Goal: Task Accomplishment & Management: Complete application form

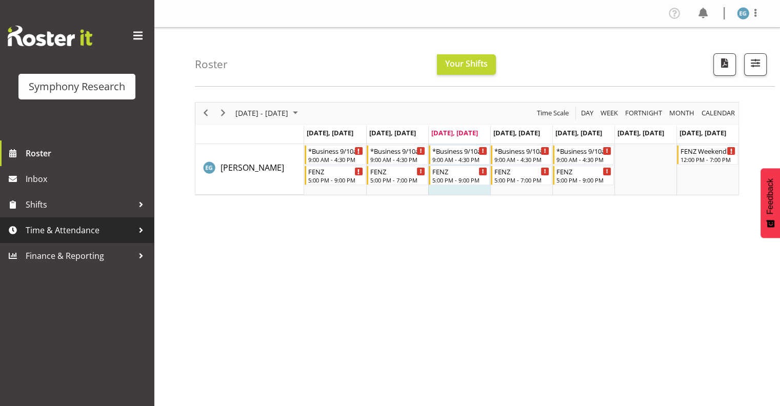
click at [69, 229] on span "Time & Attendance" at bounding box center [80, 230] width 108 height 15
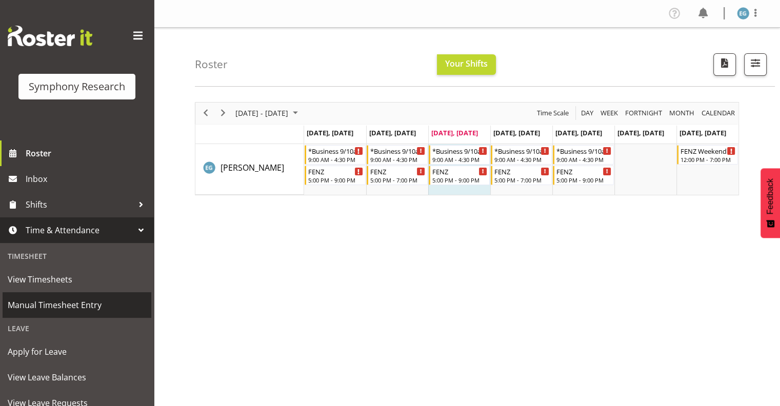
click at [61, 304] on span "Manual Timesheet Entry" at bounding box center [77, 305] width 139 height 15
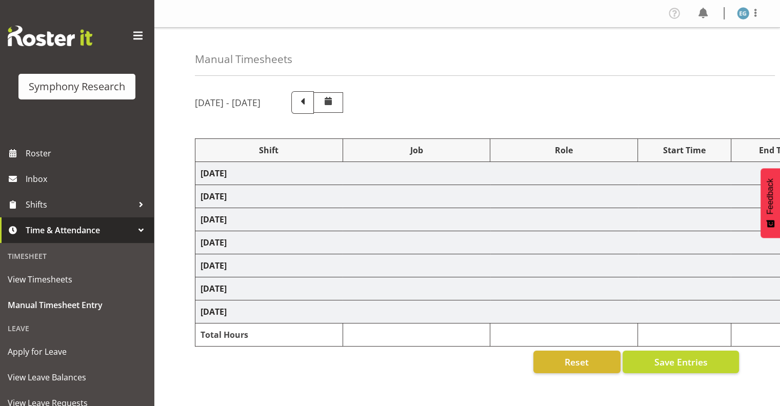
select select "26078"
select select "9636"
select select "26078"
select select "9636"
select select "48116"
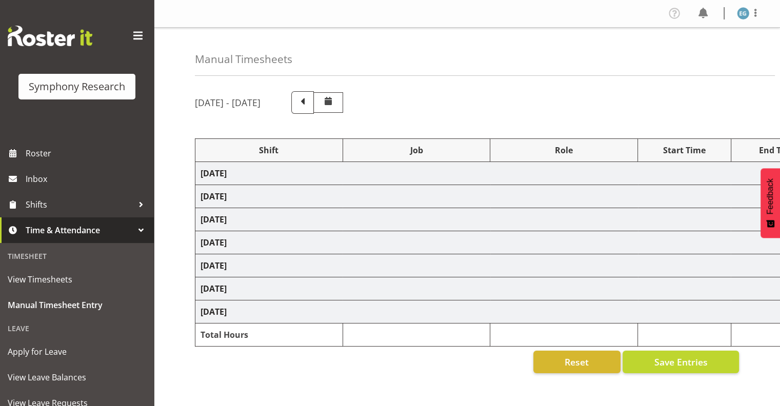
select select "10239"
select select "297"
select select "48116"
select select "9636"
select select "26078"
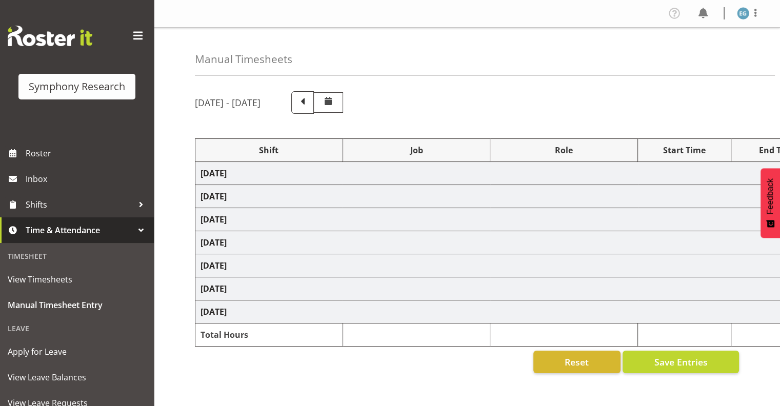
select select "9636"
select select "26078"
select select "9636"
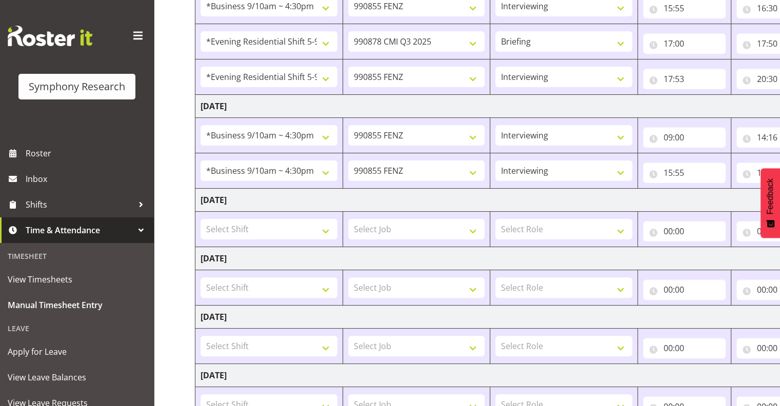
scroll to position [240, 0]
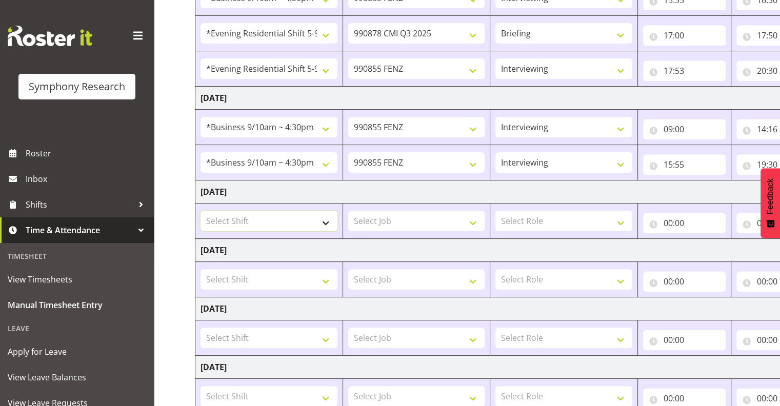
click at [322, 221] on select "Select Shift !!Project Briefing (Job to be assigned) !!Weekend Residential (Ros…" at bounding box center [269, 221] width 137 height 21
select select "26078"
click at [201, 211] on select "Select Shift !!Project Briefing (Job to be assigned) !!Weekend Residential (Ros…" at bounding box center [269, 221] width 137 height 21
click at [474, 220] on select "Select Job 550060 IF Admin 553492 World Poll Aus Wave 2 Main 2025 553493 World …" at bounding box center [416, 221] width 137 height 21
select select "9636"
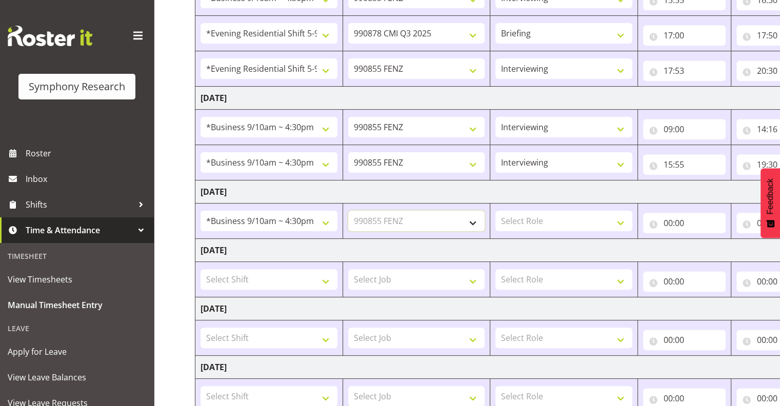
click at [348, 211] on select "Select Job 550060 IF Admin 553492 World Poll Aus Wave 2 Main 2025 553493 World …" at bounding box center [416, 221] width 137 height 21
click at [621, 221] on select "Select Role Interviewing Briefing" at bounding box center [564, 221] width 137 height 21
select select "47"
click at [496, 211] on select "Select Role Interviewing Briefing" at bounding box center [564, 221] width 137 height 21
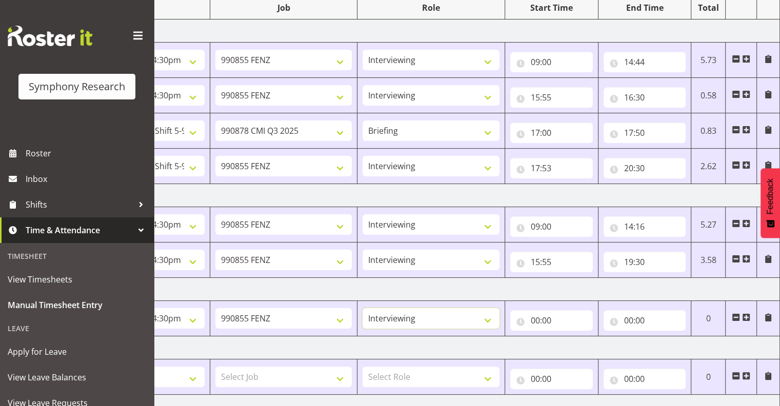
scroll to position [142, 0]
click at [544, 318] on input "00:00" at bounding box center [552, 321] width 83 height 21
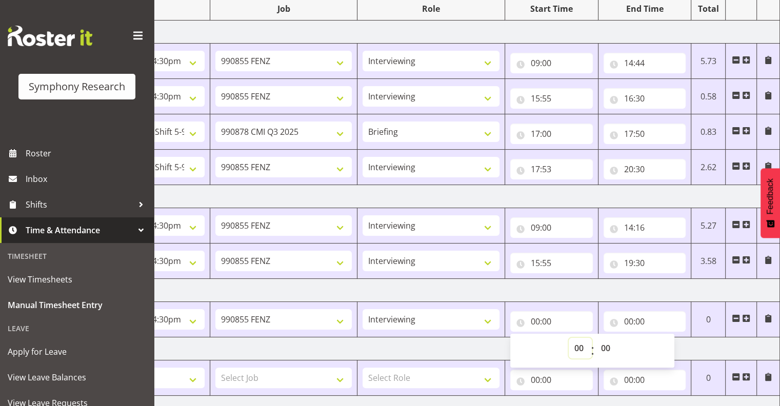
click at [582, 347] on select "00 01 02 03 04 05 06 07 08 09 10 11 12 13 14 15 16 17 18 19 20 21 22 23" at bounding box center [580, 348] width 23 height 21
select select "9"
click at [569, 338] on select "00 01 02 03 04 05 06 07 08 09 10 11 12 13 14 15 16 17 18 19 20 21 22 23" at bounding box center [580, 348] width 23 height 21
type input "09:00"
click at [638, 320] on input "00:00" at bounding box center [645, 321] width 83 height 21
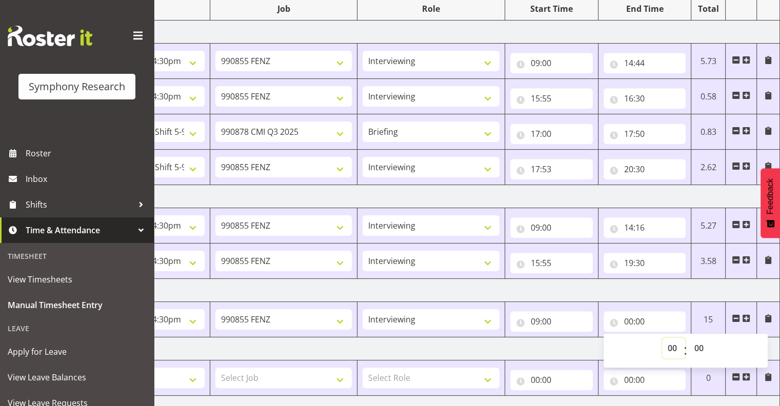
click at [671, 348] on select "00 01 02 03 04 05 06 07 08 09 10 11 12 13 14 15 16 17 18 19 20 21 22 23" at bounding box center [673, 348] width 23 height 21
select select "10"
click at [662, 338] on select "00 01 02 03 04 05 06 07 08 09 10 11 12 13 14 15 16 17 18 19 20 21 22 23" at bounding box center [673, 348] width 23 height 21
type input "10:00"
click at [701, 345] on select "00 01 02 03 04 05 06 07 08 09 10 11 12 13 14 15 16 17 18 19 20 21 22 23 24 25 2…" at bounding box center [700, 348] width 23 height 21
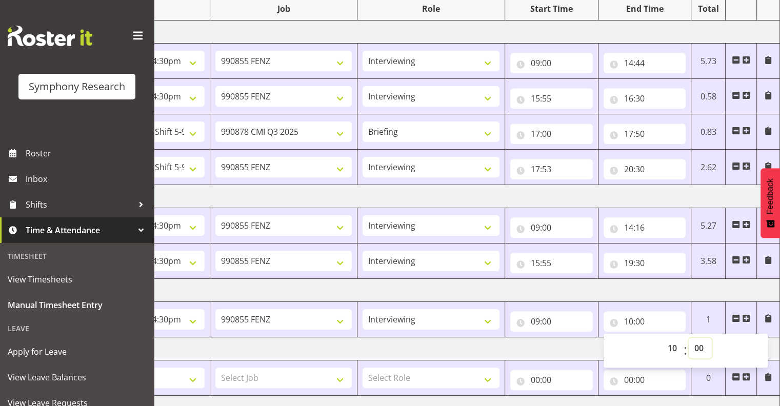
select select "30"
click at [689, 338] on select "00 01 02 03 04 05 06 07 08 09 10 11 12 13 14 15 16 17 18 19 20 21 22 23 24 25 2…" at bounding box center [700, 348] width 23 height 21
type input "10:30"
click at [747, 317] on span at bounding box center [747, 319] width 8 height 8
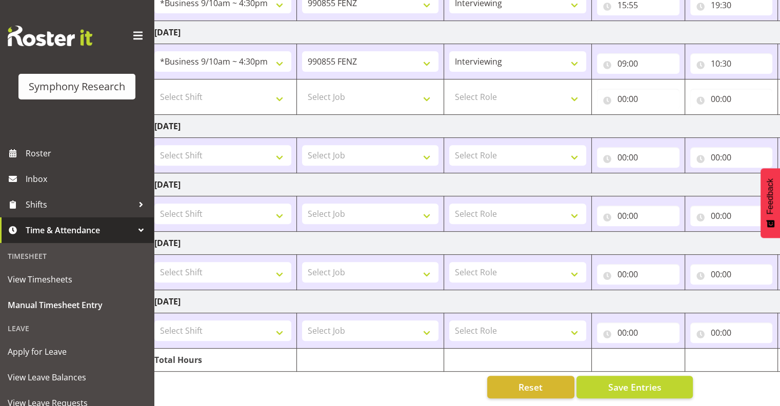
scroll to position [0, 0]
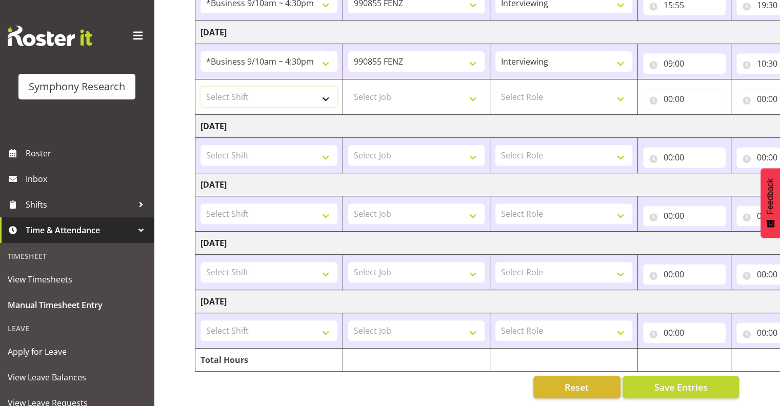
click at [326, 89] on select "Select Shift !!Project Briefing (Job to be assigned) !!Weekend Residential (Ros…" at bounding box center [269, 97] width 137 height 21
select select "26078"
click at [201, 87] on select "Select Shift !!Project Briefing (Job to be assigned) !!Weekend Residential (Ros…" at bounding box center [269, 97] width 137 height 21
click at [474, 90] on select "Select Job 550060 IF Admin 553492 World Poll Aus Wave 2 Main 2025 553493 World …" at bounding box center [416, 97] width 137 height 21
select select "10549"
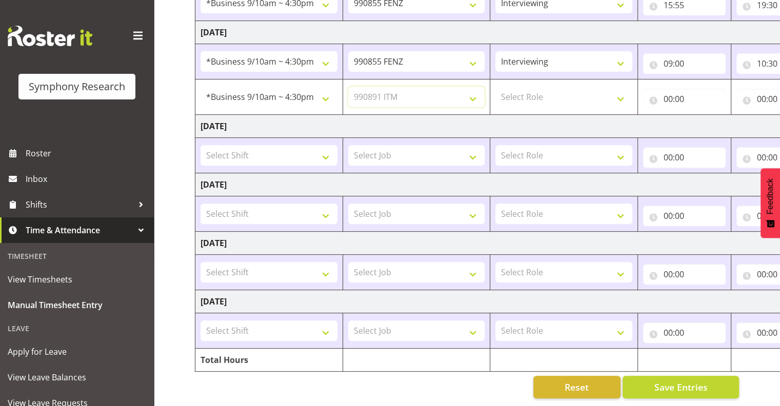
click at [348, 87] on select "Select Job 550060 IF Admin 553492 World Poll Aus Wave 2 Main 2025 553493 World …" at bounding box center [416, 97] width 137 height 21
click at [619, 92] on select "Select Role Interviewing Briefing" at bounding box center [564, 97] width 137 height 21
select select "297"
click at [496, 87] on select "Select Role Interviewing Briefing" at bounding box center [564, 97] width 137 height 21
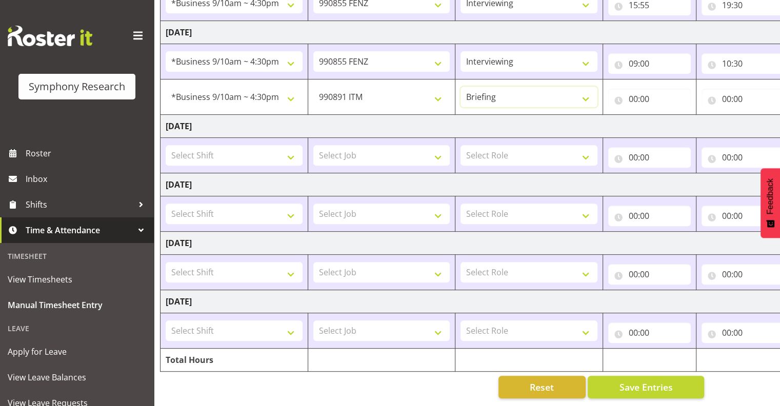
scroll to position [0, 133]
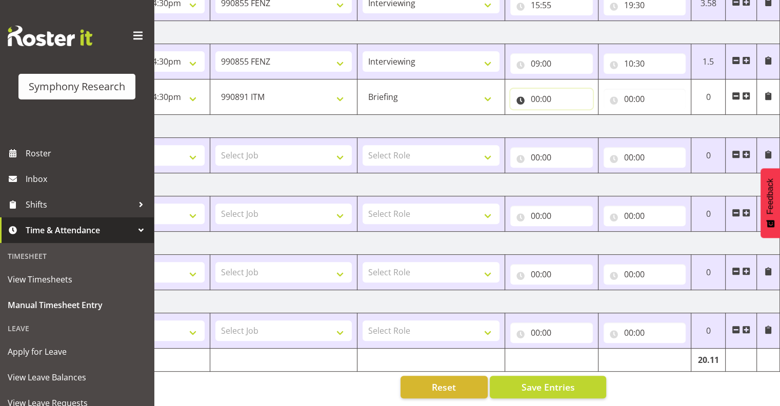
click at [545, 93] on input "00:00" at bounding box center [552, 99] width 83 height 21
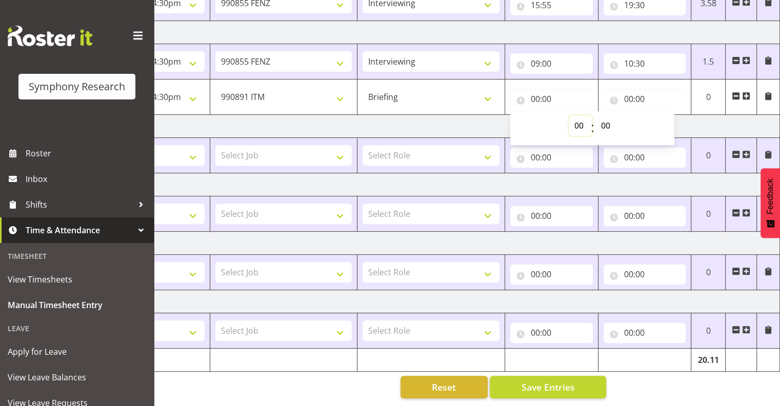
click at [578, 120] on select "00 01 02 03 04 05 06 07 08 09 10 11 12 13 14 15 16 17 18 19 20 21 22 23" at bounding box center [580, 125] width 23 height 21
select select "10"
click at [569, 115] on select "00 01 02 03 04 05 06 07 08 09 10 11 12 13 14 15 16 17 18 19 20 21 22 23" at bounding box center [580, 125] width 23 height 21
type input "10:00"
click at [606, 118] on select "00 01 02 03 04 05 06 07 08 09 10 11 12 13 14 15 16 17 18 19 20 21 22 23 24 25 2…" at bounding box center [607, 125] width 23 height 21
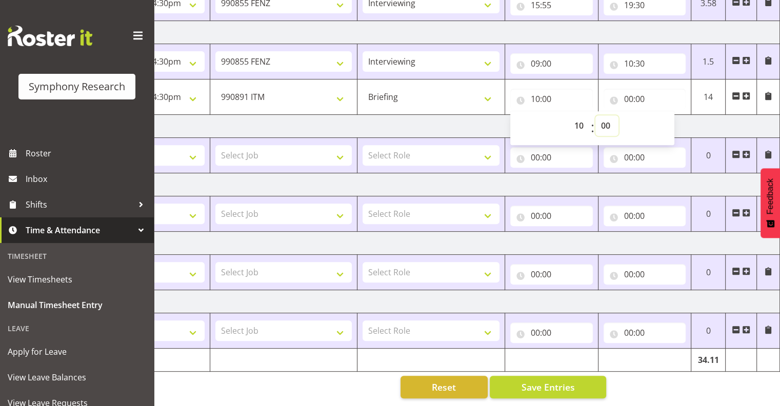
select select "33"
click at [596, 115] on select "00 01 02 03 04 05 06 07 08 09 10 11 12 13 14 15 16 17 18 19 20 21 22 23 24 25 2…" at bounding box center [607, 125] width 23 height 21
type input "10:33"
click at [634, 93] on input "00:00" at bounding box center [645, 99] width 83 height 21
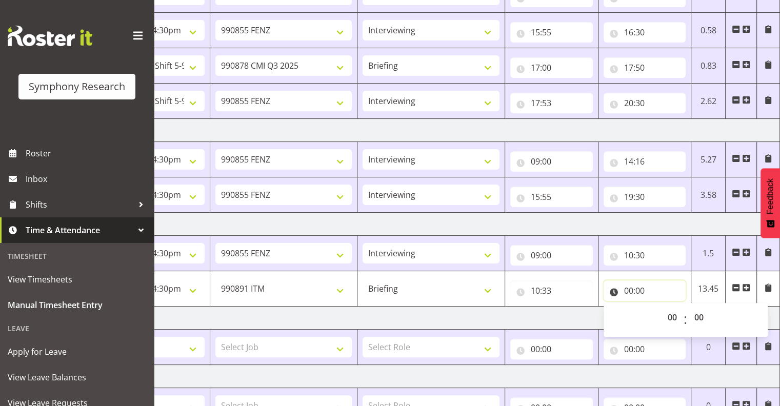
scroll to position [212, 0]
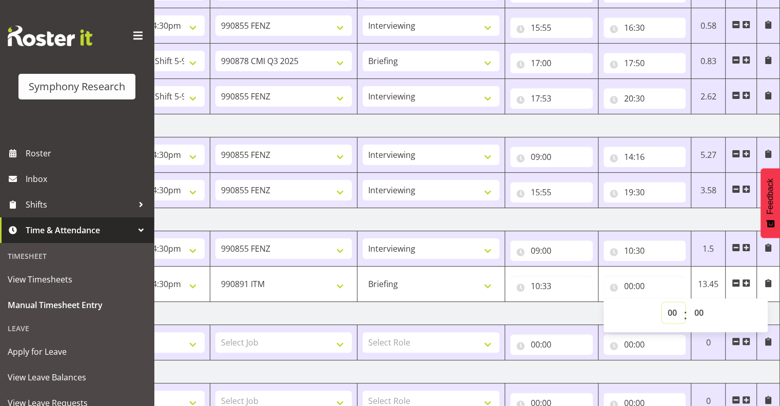
click at [673, 310] on select "00 01 02 03 04 05 06 07 08 09 10 11 12 13 14 15 16 17 18 19 20 21 22 23" at bounding box center [673, 313] width 23 height 21
select select "10"
click at [662, 303] on select "00 01 02 03 04 05 06 07 08 09 10 11 12 13 14 15 16 17 18 19 20 21 22 23" at bounding box center [673, 313] width 23 height 21
type input "10:00"
click at [700, 311] on select "00 01 02 03 04 05 06 07 08 09 10 11 12 13 14 15 16 17 18 19 20 21 22 23 24 25 2…" at bounding box center [700, 313] width 23 height 21
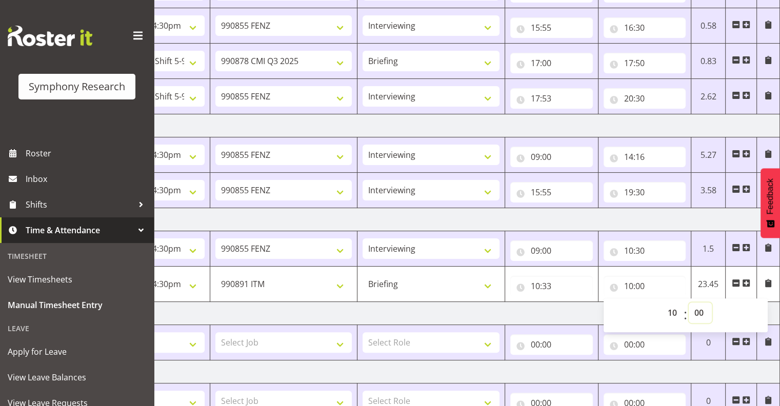
select select "55"
click at [689, 303] on select "00 01 02 03 04 05 06 07 08 09 10 11 12 13 14 15 16 17 18 19 20 21 22 23 24 25 2…" at bounding box center [700, 313] width 23 height 21
type input "10:55"
click at [744, 281] on span at bounding box center [747, 283] width 8 height 8
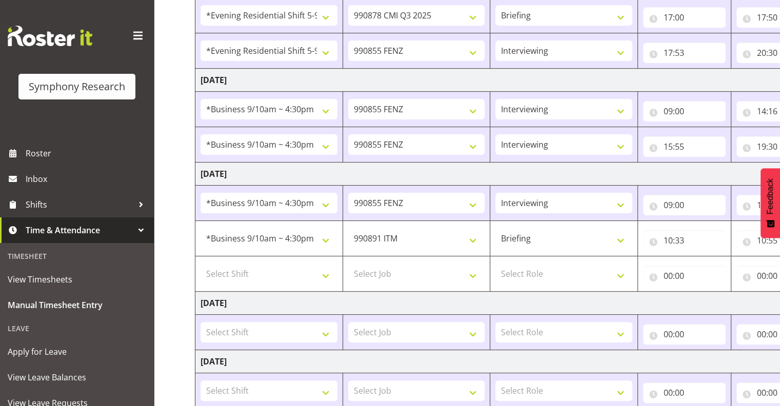
scroll to position [261, 0]
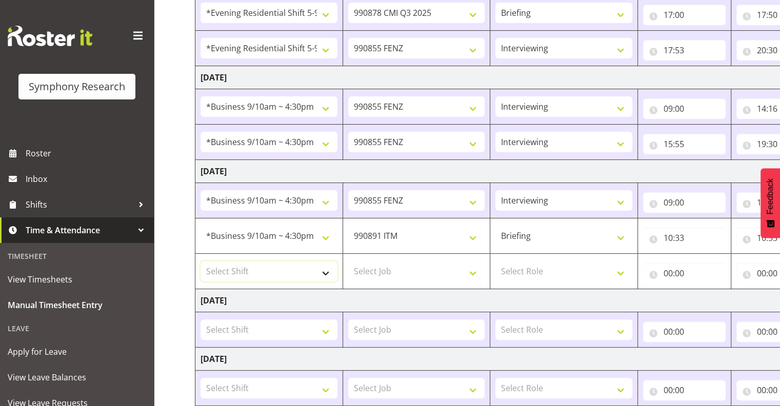
click at [326, 267] on select "Select Shift !!Project Briefing (Job to be assigned) !!Weekend Residential (Ros…" at bounding box center [269, 271] width 137 height 21
select select "26078"
click at [201, 261] on select "Select Shift !!Project Briefing (Job to be assigned) !!Weekend Residential (Ros…" at bounding box center [269, 271] width 137 height 21
click at [474, 272] on select "Select Job 550060 IF Admin 553492 World Poll Aus Wave 2 Main 2025 553493 World …" at bounding box center [416, 271] width 137 height 21
click at [348, 261] on select "Select Job 550060 IF Admin 553492 World Poll Aus Wave 2 Main 2025 553493 World …" at bounding box center [416, 271] width 137 height 21
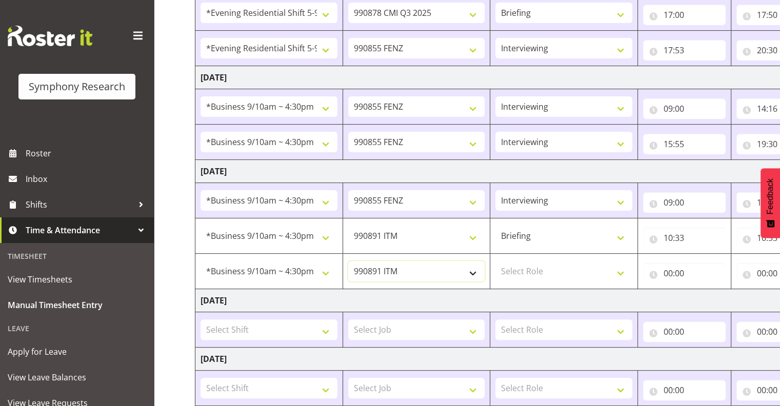
click at [472, 271] on select "550060 IF Admin 553492 World Poll Aus Wave 2 Main 2025 553493 World Poll NZ Wav…" at bounding box center [416, 271] width 137 height 21
select select "9636"
click at [348, 261] on select "550060 IF Admin 553492 World Poll Aus Wave 2 Main 2025 553493 World Poll NZ Wav…" at bounding box center [416, 271] width 137 height 21
click at [619, 271] on select "Select Role Interviewing Briefing" at bounding box center [564, 271] width 137 height 21
select select "47"
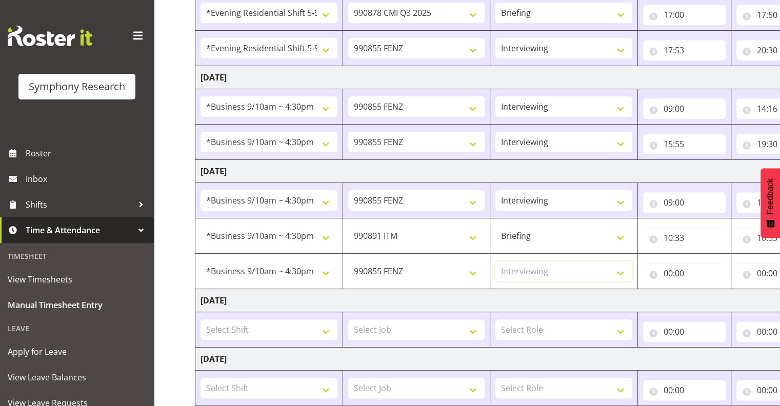
click at [496, 261] on select "Select Role Interviewing Briefing" at bounding box center [564, 271] width 137 height 21
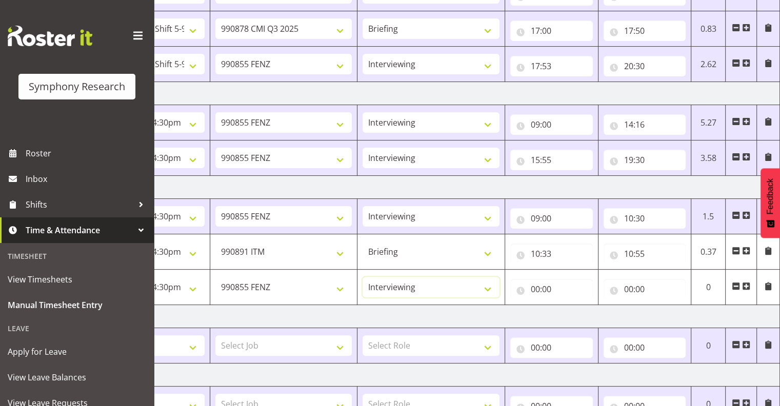
scroll to position [238, 0]
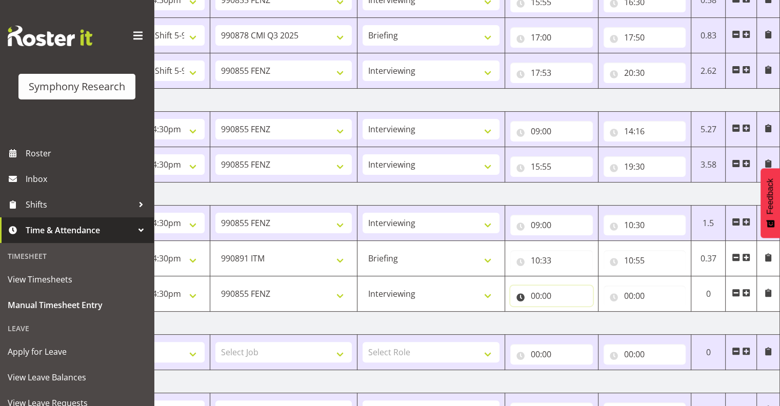
click at [545, 294] on input "00:00" at bounding box center [552, 296] width 83 height 21
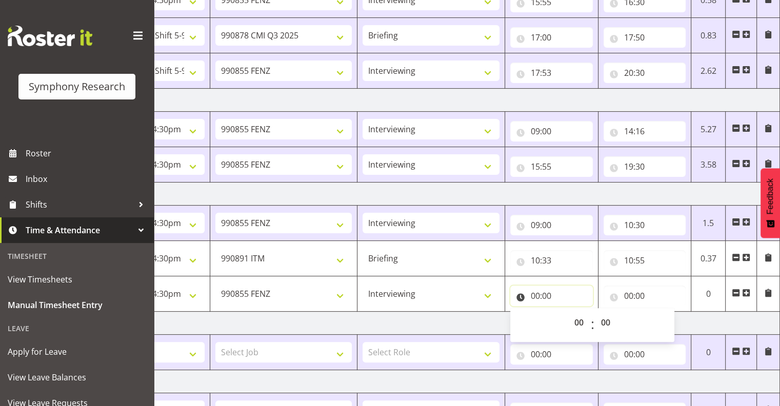
click at [538, 294] on input "00:00" at bounding box center [552, 296] width 83 height 21
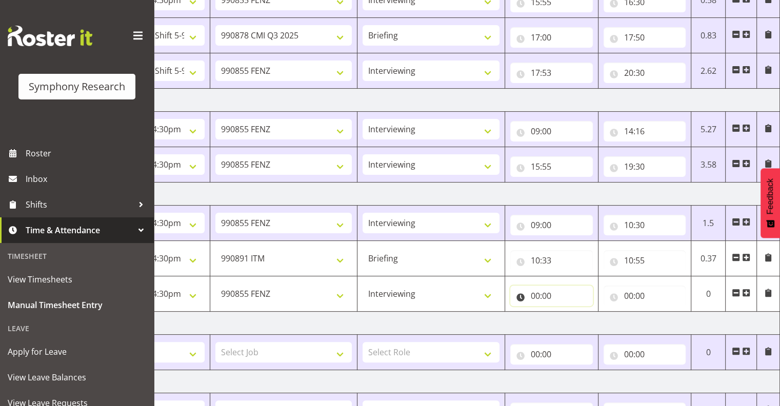
click at [535, 295] on input "00:00" at bounding box center [552, 296] width 83 height 21
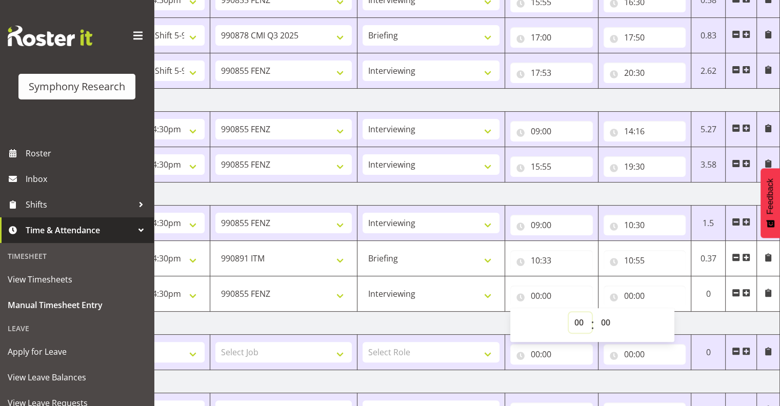
click at [582, 319] on select "00 01 02 03 04 05 06 07 08 09 10 11 12 13 14 15 16 17 18 19 20 21 22 23" at bounding box center [580, 323] width 23 height 21
select select "10"
click at [569, 313] on select "00 01 02 03 04 05 06 07 08 09 10 11 12 13 14 15 16 17 18 19 20 21 22 23" at bounding box center [580, 323] width 23 height 21
type input "10:00"
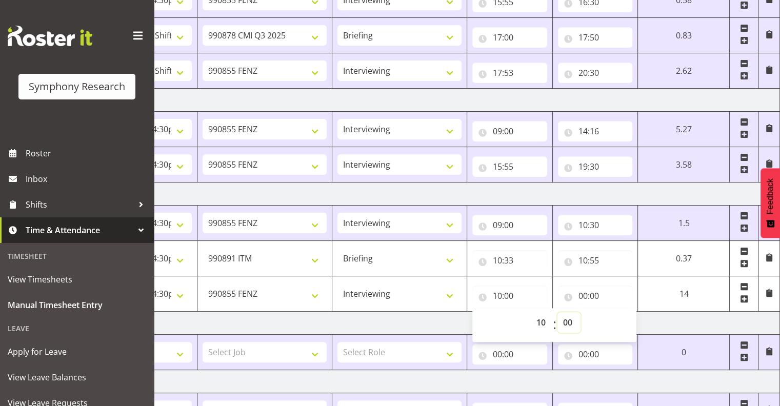
click at [569, 318] on select "00 01 02 03 04 05 06 07 08 09 10 11 12 13 14 15 16 17 18 19 20 21 22 23 24 25 2…" at bounding box center [569, 323] width 23 height 21
select select "40"
click at [581, 313] on select "00 01 02 03 04 05 06 07 08 09 10 11 12 13 14 15 16 17 18 19 20 21 22 23 24 25 2…" at bounding box center [569, 323] width 23 height 21
type input "10:40"
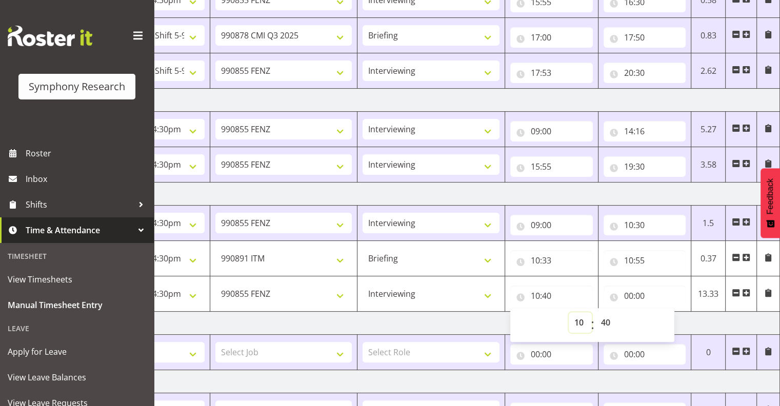
click at [581, 321] on select "00 01 02 03 04 05 06 07 08 09 10 11 12 13 14 15 16 17 18 19 20 21 22 23" at bounding box center [580, 323] width 23 height 21
select select "14"
click at [569, 313] on select "00 01 02 03 04 05 06 07 08 09 10 11 12 13 14 15 16 17 18 19 20 21 22 23" at bounding box center [580, 323] width 23 height 21
type input "14:40"
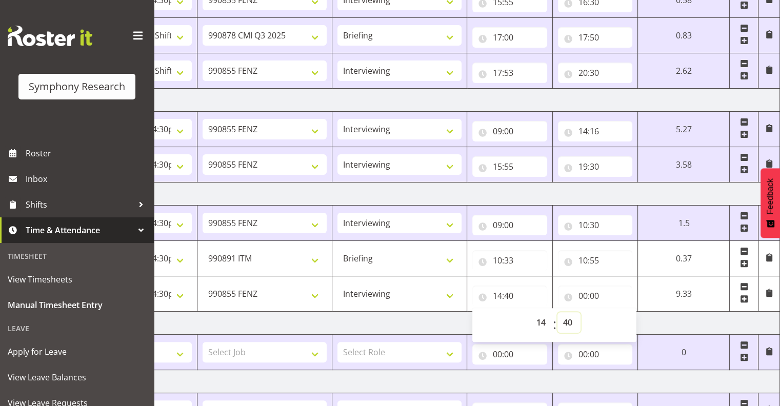
click at [571, 318] on select "00 01 02 03 04 05 06 07 08 09 10 11 12 13 14 15 16 17 18 19 20 21 22 23 24 25 2…" at bounding box center [569, 323] width 23 height 21
select select "15"
click at [581, 313] on select "00 01 02 03 04 05 06 07 08 09 10 11 12 13 14 15 16 17 18 19 20 21 22 23 24 25 2…" at bounding box center [569, 323] width 23 height 21
type input "14:15"
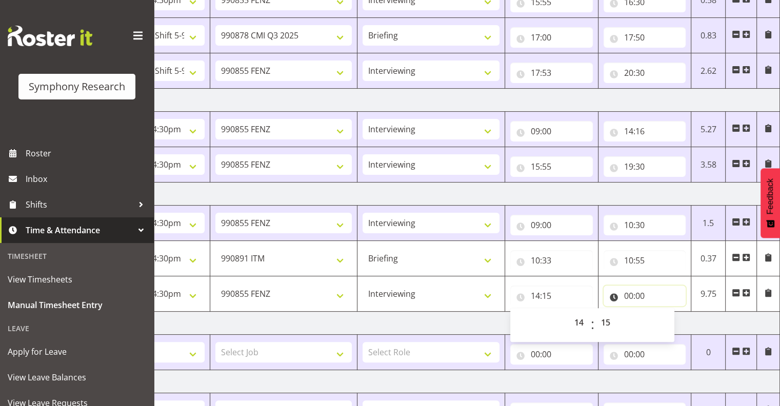
click at [636, 292] on input "00:00" at bounding box center [645, 296] width 83 height 21
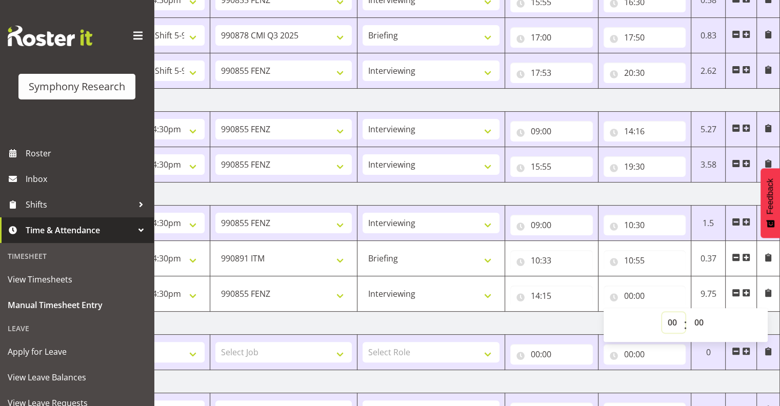
click at [672, 319] on select "00 01 02 03 04 05 06 07 08 09 10 11 12 13 14 15 16 17 18 19 20 21 22 23" at bounding box center [673, 323] width 23 height 21
select select "15"
click at [662, 313] on select "00 01 02 03 04 05 06 07 08 09 10 11 12 13 14 15 16 17 18 19 20 21 22 23" at bounding box center [673, 323] width 23 height 21
type input "15:00"
click at [699, 318] on select "00 01 02 03 04 05 06 07 08 09 10 11 12 13 14 15 16 17 18 19 20 21 22 23 24 25 2…" at bounding box center [700, 323] width 23 height 21
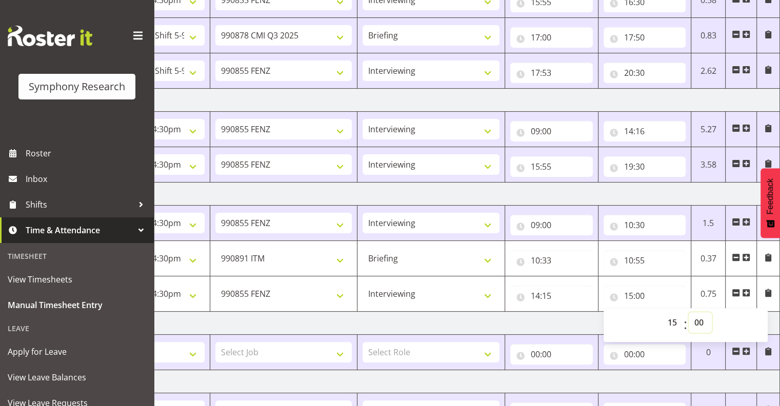
select select "45"
click at [689, 313] on select "00 01 02 03 04 05 06 07 08 09 10 11 12 13 14 15 16 17 18 19 20 21 22 23 24 25 2…" at bounding box center [700, 323] width 23 height 21
type input "15:45"
click at [745, 291] on span at bounding box center [747, 293] width 8 height 8
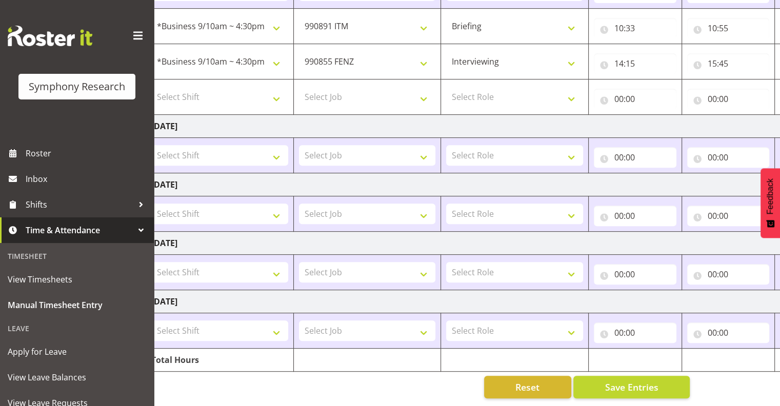
scroll to position [0, 0]
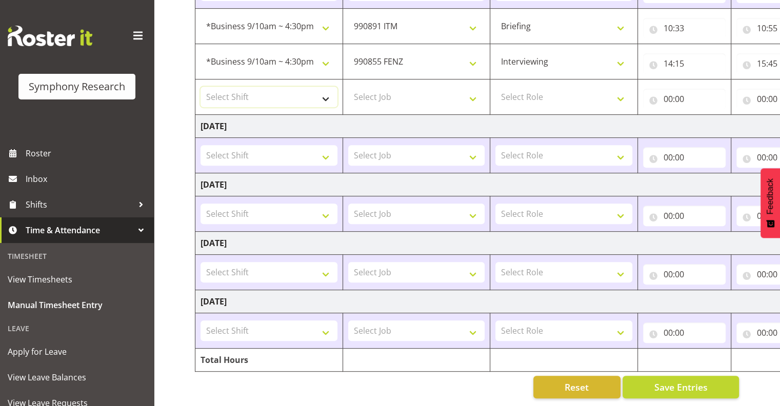
click at [323, 89] on select "Select Shift !!Project Briefing (Job to be assigned) !!Weekend Residential (Ros…" at bounding box center [269, 97] width 137 height 21
select select "26078"
click at [201, 87] on select "Select Shift !!Project Briefing (Job to be assigned) !!Weekend Residential (Ros…" at bounding box center [269, 97] width 137 height 21
click at [476, 94] on select "Select Job 550060 IF Admin 553492 World Poll Aus Wave 2 Main 2025 553493 World …" at bounding box center [416, 97] width 137 height 21
select select "9636"
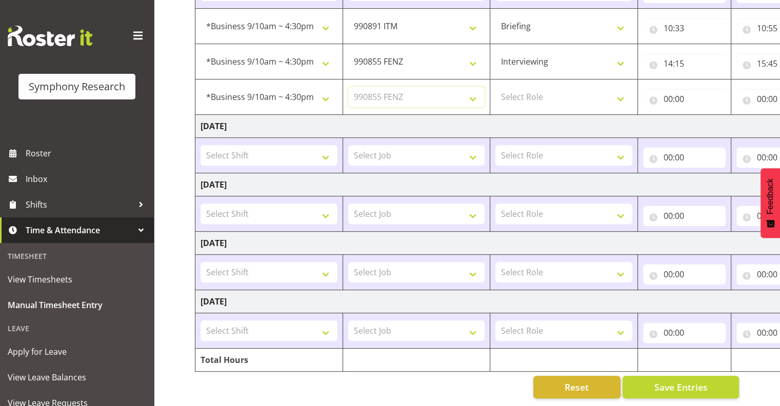
click at [348, 87] on select "Select Job 550060 IF Admin 553492 World Poll Aus Wave 2 Main 2025 553493 World …" at bounding box center [416, 97] width 137 height 21
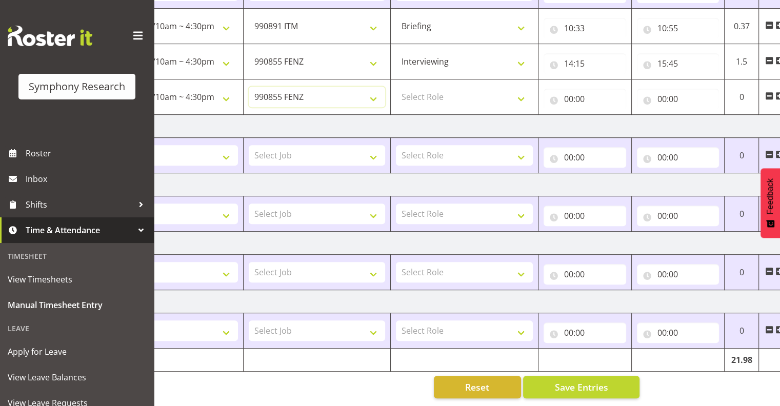
scroll to position [0, 133]
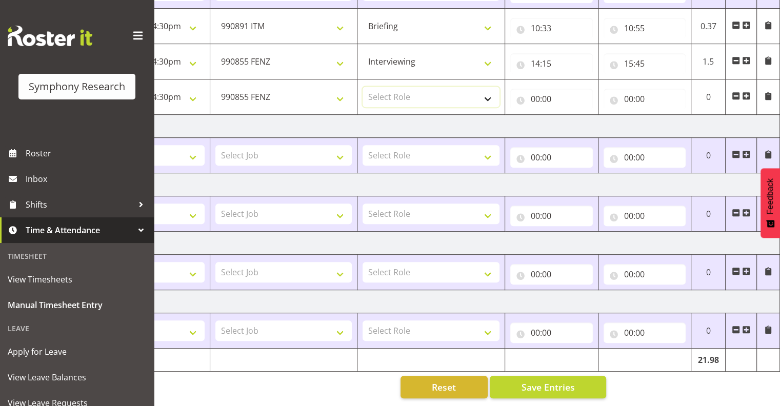
click at [489, 92] on select "Select Role Interviewing Briefing" at bounding box center [431, 97] width 137 height 21
select select "47"
click at [363, 87] on select "Select Role Interviewing Briefing" at bounding box center [431, 97] width 137 height 21
click at [487, 92] on select "Interviewing Briefing" at bounding box center [431, 97] width 137 height 21
click at [363, 87] on select "Interviewing Briefing" at bounding box center [431, 97] width 137 height 21
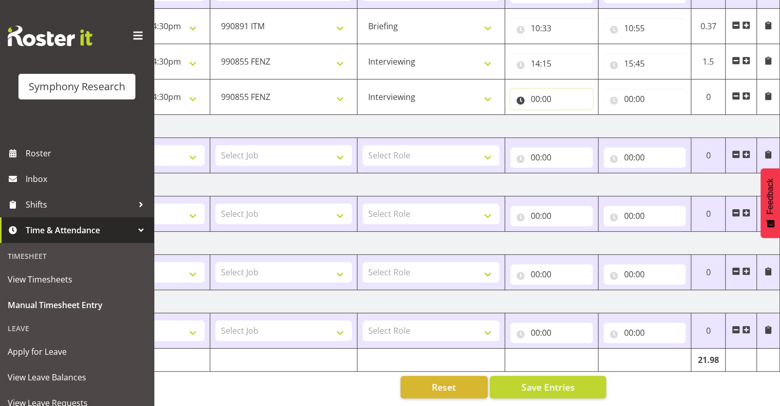
click at [540, 90] on input "00:00" at bounding box center [552, 99] width 83 height 21
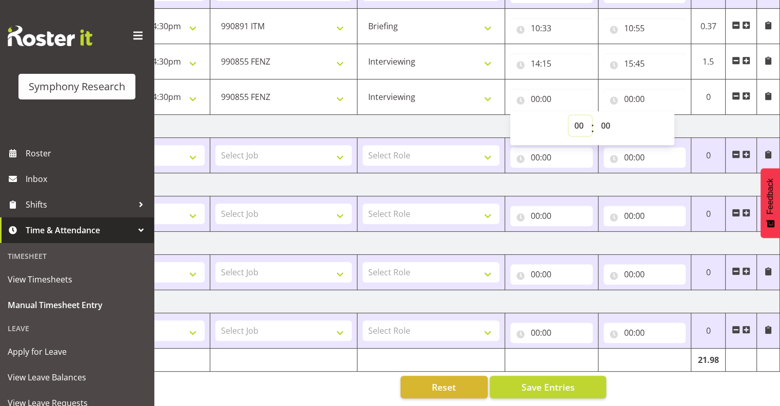
click at [577, 118] on select "00 01 02 03 04 05 06 07 08 09 10 11 12 13 14 15 16 17 18 19 20 21 22 23" at bounding box center [580, 125] width 23 height 21
select select "21"
click at [569, 115] on select "00 01 02 03 04 05 06 07 08 09 10 11 12 13 14 15 16 17 18 19 20 21 22 23" at bounding box center [580, 125] width 23 height 21
type input "21:00"
click at [651, 91] on input "00:00" at bounding box center [645, 99] width 83 height 21
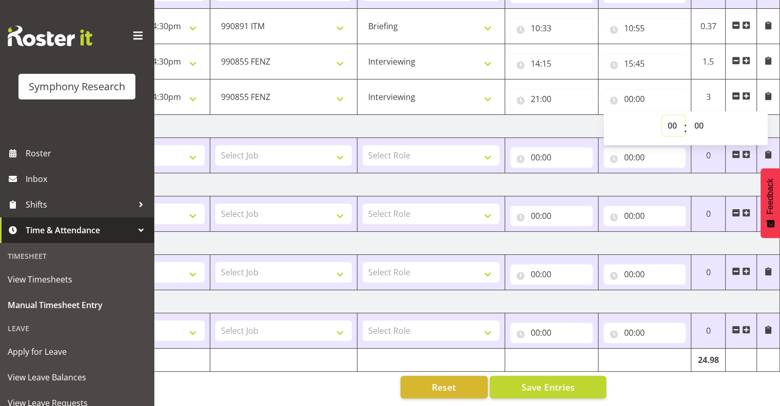
click at [675, 118] on select "00 01 02 03 04 05 06 07 08 09 10 11 12 13 14 15 16 17 18 19 20 21 22 23" at bounding box center [673, 125] width 23 height 21
select select "21"
click at [662, 115] on select "00 01 02 03 04 05 06 07 08 09 10 11 12 13 14 15 16 17 18 19 20 21 22 23" at bounding box center [673, 125] width 23 height 21
type input "21:00"
click at [706, 118] on select "00 01 02 03 04 05 06 07 08 09 10 11 12 13 14 15 16 17 18 19 20 21 22 23 24 25 2…" at bounding box center [700, 125] width 23 height 21
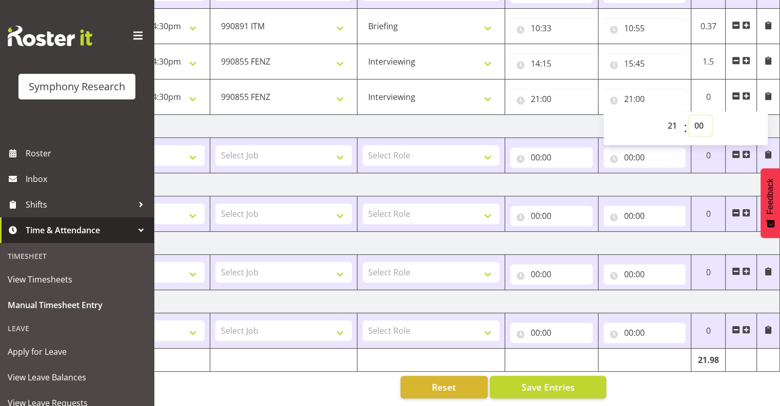
select select "30"
click at [689, 115] on select "00 01 02 03 04 05 06 07 08 09 10 11 12 13 14 15 16 17 18 19 20 21 22 23 24 25 2…" at bounding box center [700, 125] width 23 height 21
type input "21:30"
click at [546, 381] on span "Save Entries" at bounding box center [547, 387] width 53 height 13
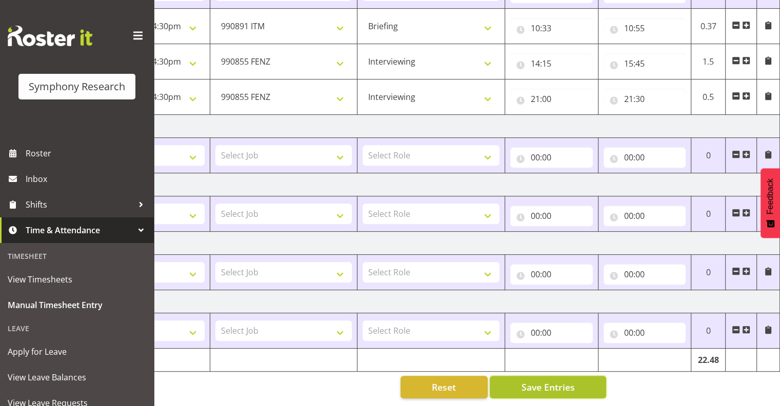
select select "10549"
select select "297"
type input "10:33"
type input "10:55"
select select "9636"
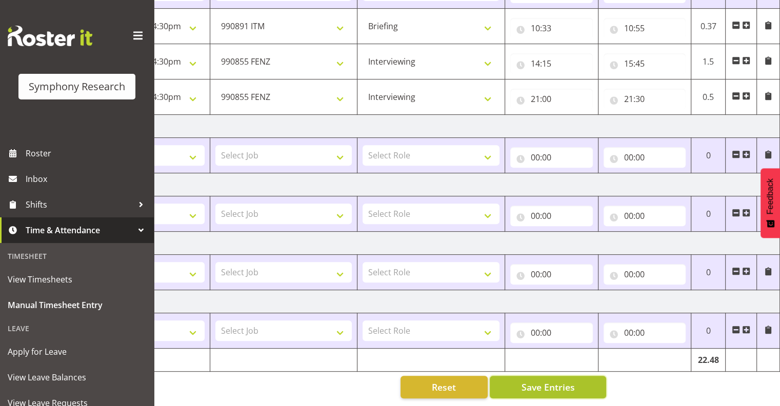
select select "47"
type input "14:15"
type input "15:45"
type input "21:00"
type input "21:30"
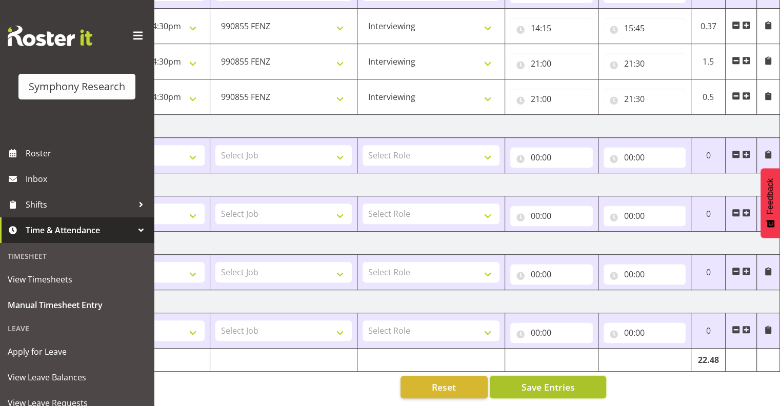
scroll to position [440, 0]
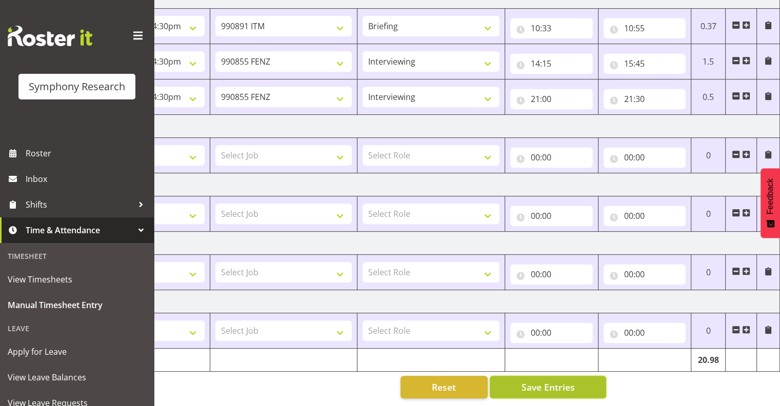
click at [556, 381] on span "Save Entries" at bounding box center [547, 387] width 53 height 13
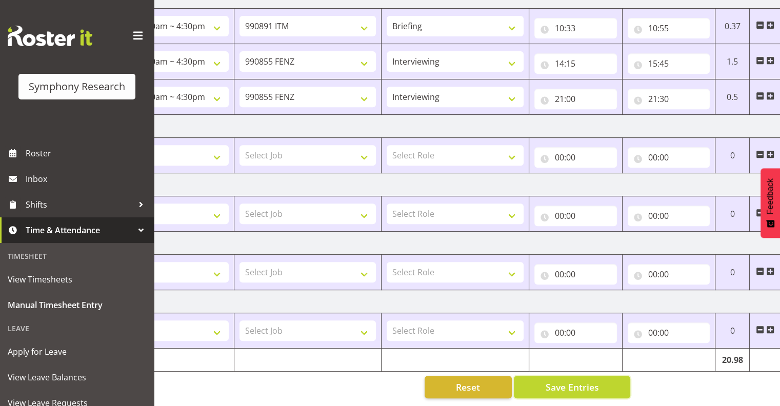
scroll to position [0, 0]
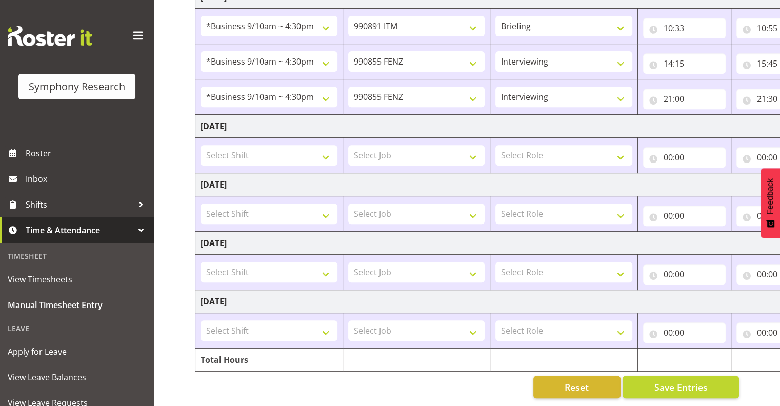
drag, startPoint x: 366, startPoint y: 299, endPoint x: 734, endPoint y: 298, distance: 367.4
click at [734, 298] on td "[DATE]" at bounding box center [555, 301] width 718 height 23
click at [704, 381] on span "Save Entries" at bounding box center [680, 387] width 53 height 13
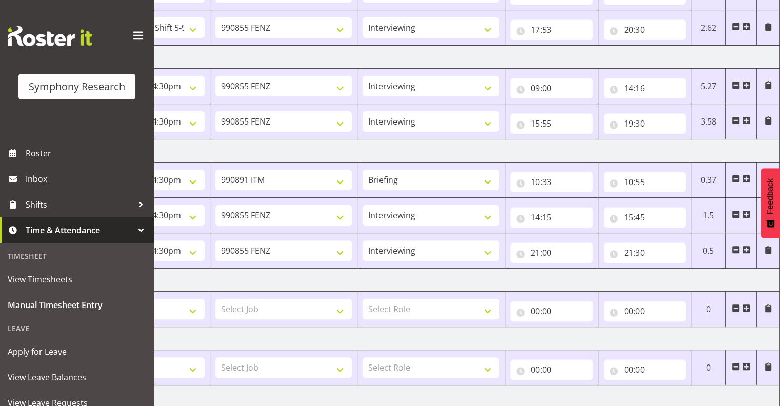
scroll to position [283, 0]
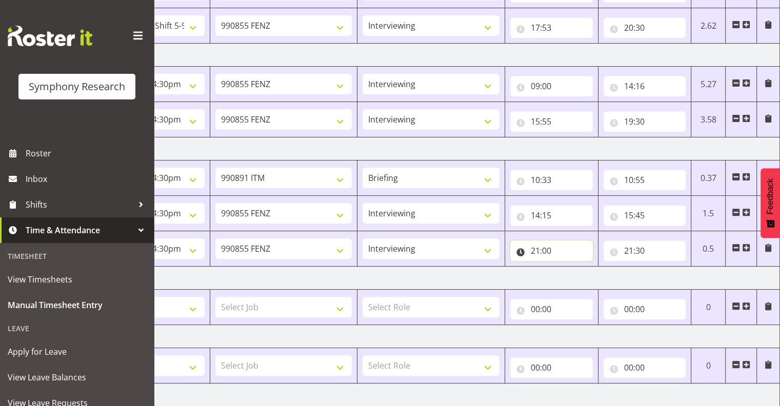
click at [542, 248] on input "21:00" at bounding box center [552, 251] width 83 height 21
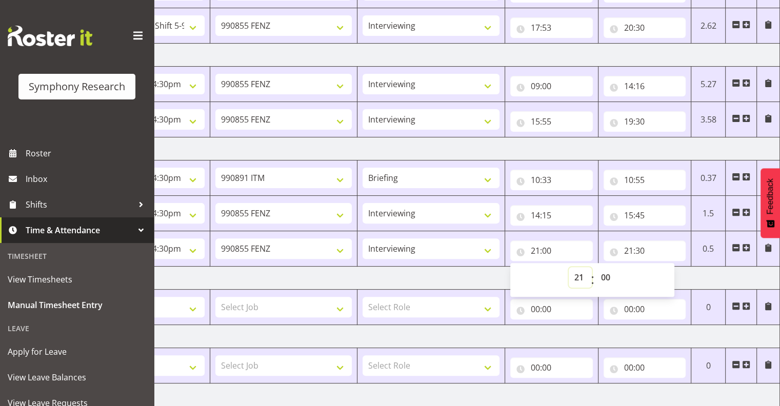
click at [584, 271] on select "00 01 02 03 04 05 06 07 08 09 10 11 12 13 14 15 16 17 18 19 20 21 22 23" at bounding box center [580, 277] width 23 height 21
select select "15"
click at [569, 267] on select "00 01 02 03 04 05 06 07 08 09 10 11 12 13 14 15 16 17 18 19 20 21 22 23" at bounding box center [580, 277] width 23 height 21
type input "15:00"
click at [607, 273] on select "00 01 02 03 04 05 06 07 08 09 10 11 12 13 14 15 16 17 18 19 20 21 22 23 24 25 2…" at bounding box center [607, 277] width 23 height 21
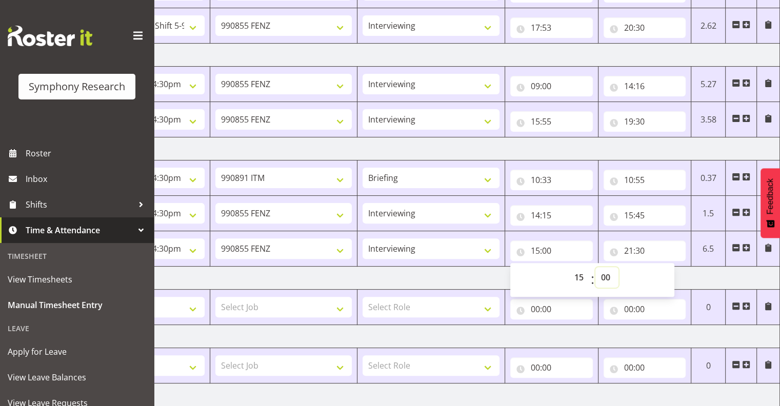
select select "55"
click at [596, 267] on select "00 01 02 03 04 05 06 07 08 09 10 11 12 13 14 15 16 17 18 19 20 21 22 23 24 25 2…" at bounding box center [607, 277] width 23 height 21
type input "15:55"
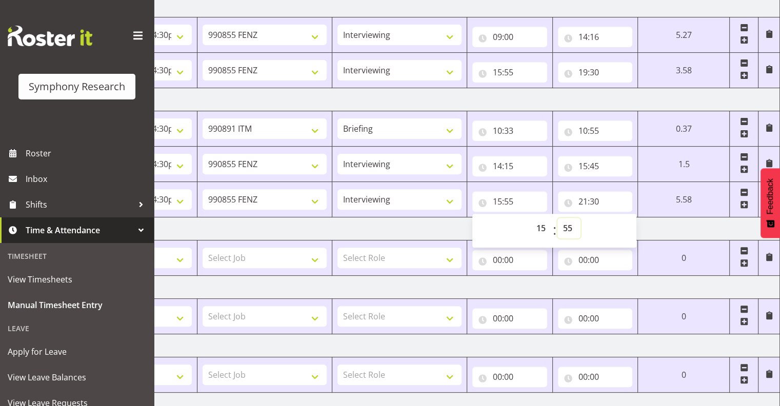
scroll to position [440, 0]
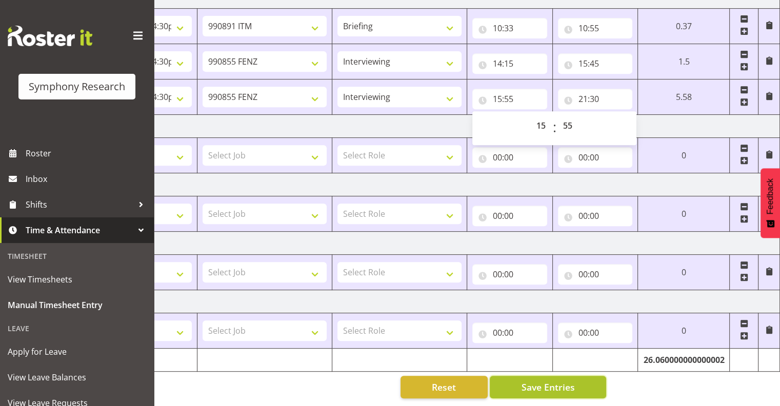
click at [557, 381] on span "Save Entries" at bounding box center [547, 387] width 53 height 13
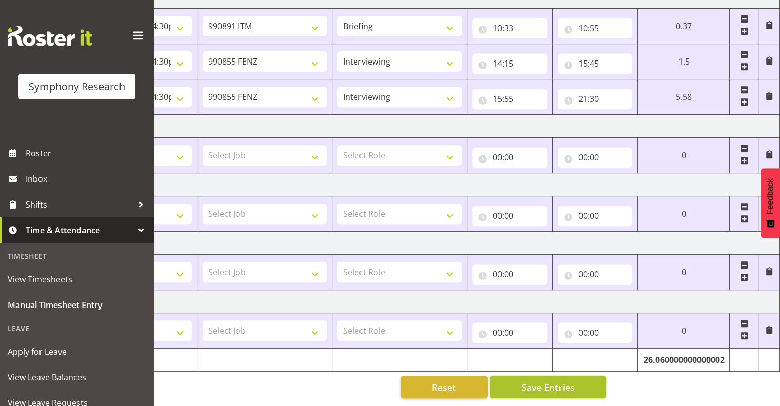
click at [556, 381] on span "Save Entries" at bounding box center [547, 387] width 53 height 13
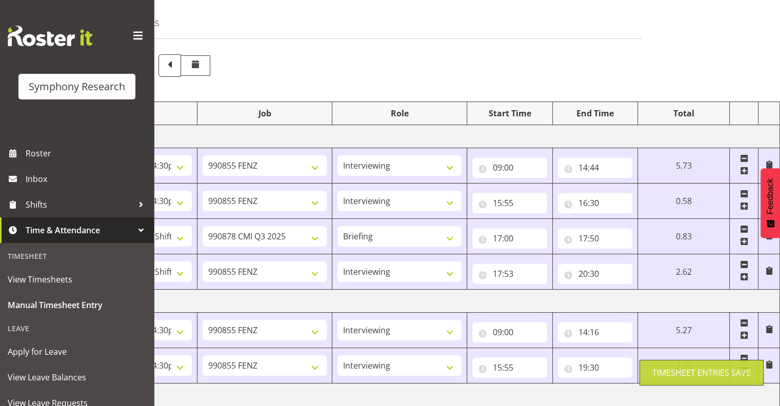
scroll to position [29, 0]
